Goal: Task Accomplishment & Management: Use online tool/utility

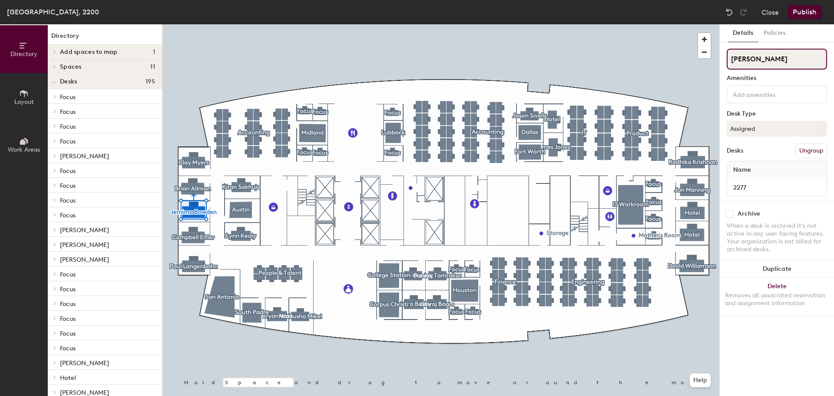
click at [803, 59] on input "[PERSON_NAME]" at bounding box center [777, 59] width 100 height 21
drag, startPoint x: 789, startPoint y: 56, endPoint x: 706, endPoint y: 56, distance: 82.5
click at [706, 56] on div "Directory Layout Work Areas Directory Add spaces to map 1 Mother's Room Spaces …" at bounding box center [417, 209] width 834 height 371
type input "Hotel"
click at [804, 10] on button "Publish" at bounding box center [804, 12] width 34 height 14
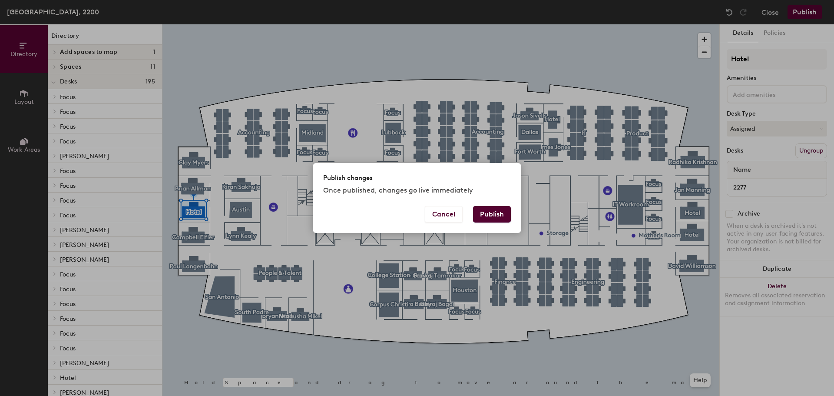
click at [495, 213] on button "Publish" at bounding box center [492, 214] width 38 height 17
